Goal: Browse casually

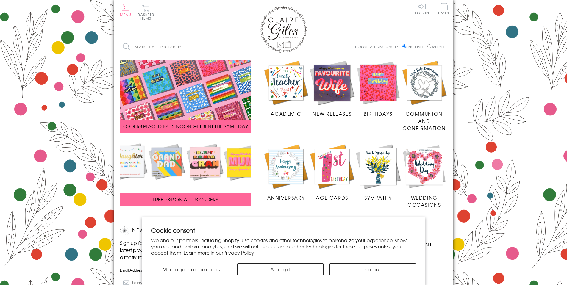
scroll to position [87, 0]
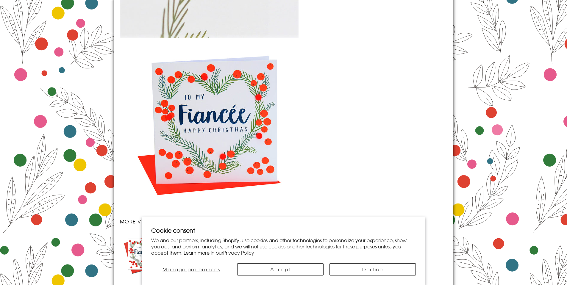
scroll to position [856, 0]
